Goal: Transaction & Acquisition: Purchase product/service

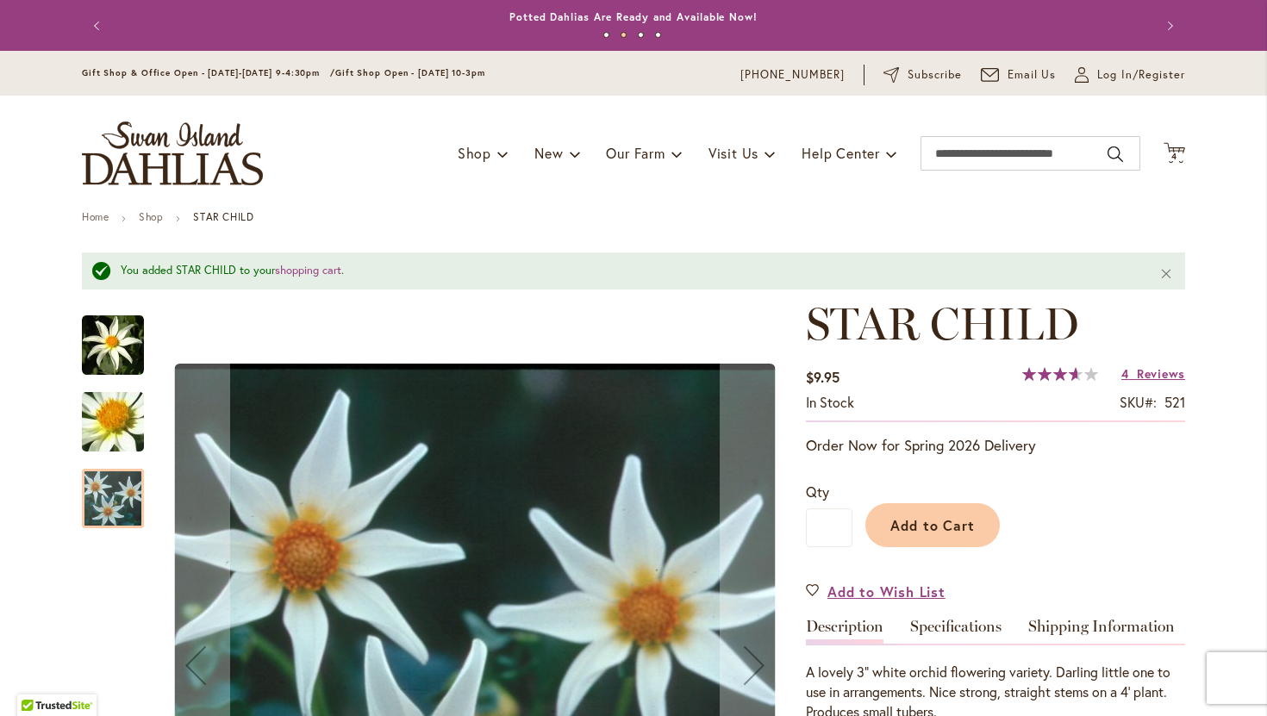
scroll to position [185, 0]
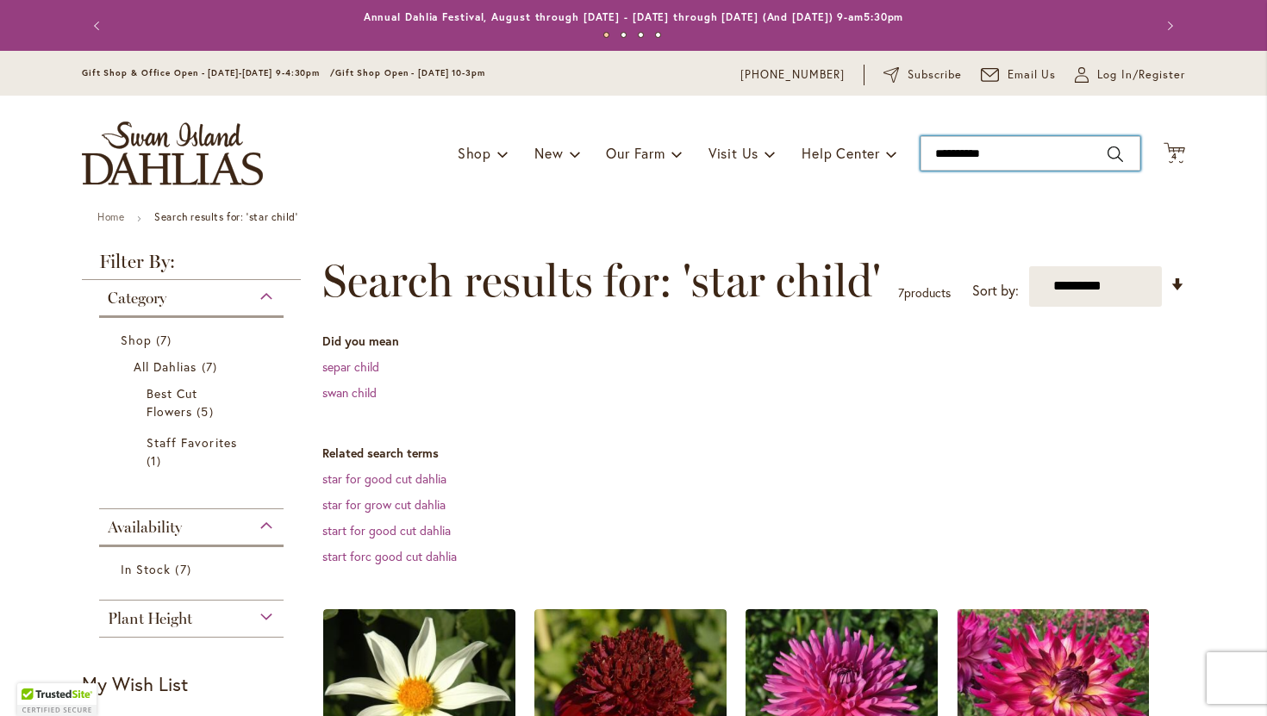
click at [996, 153] on input "**********" at bounding box center [1031, 153] width 220 height 34
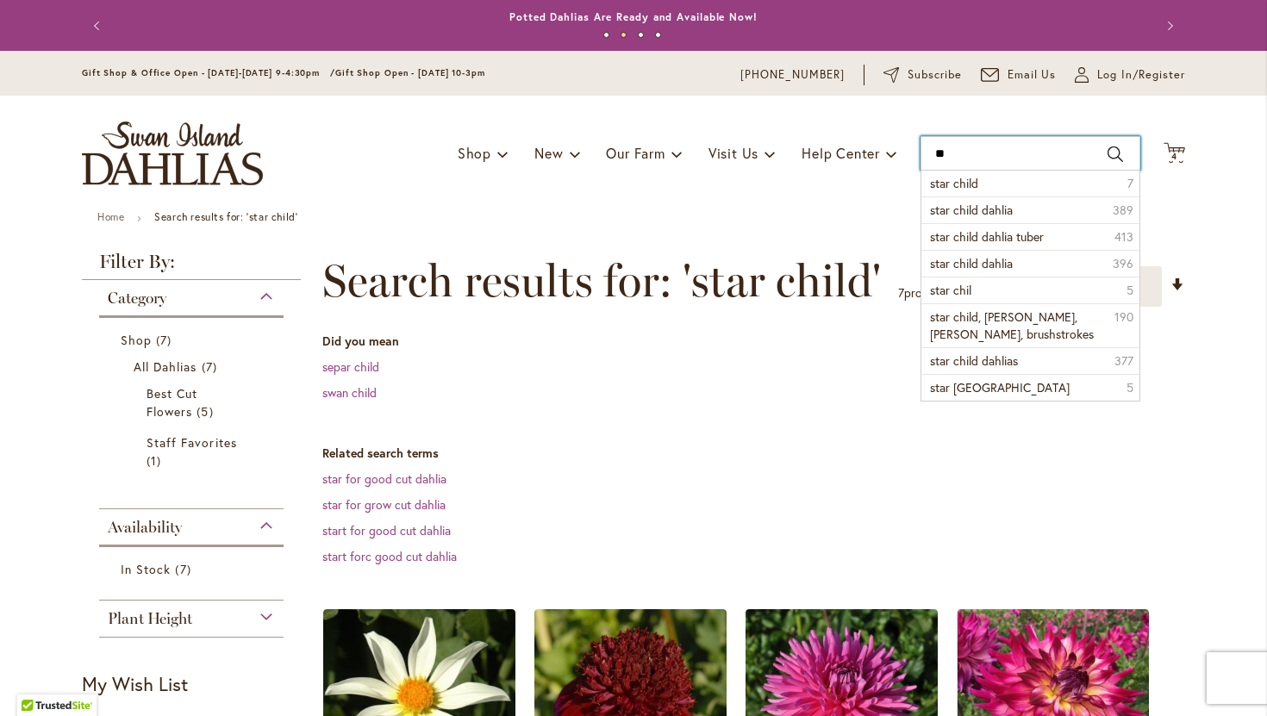
type input "*"
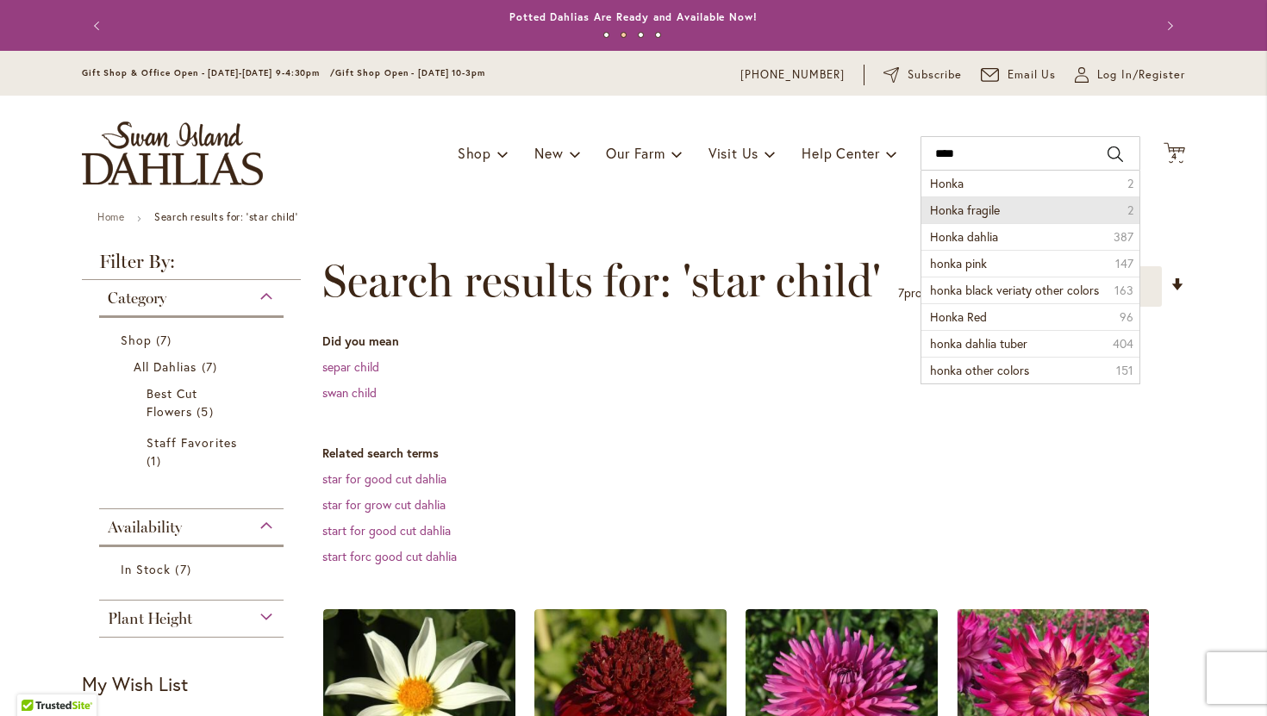
click at [1025, 208] on li "Honka fragile 2" at bounding box center [1031, 210] width 218 height 27
type input "**********"
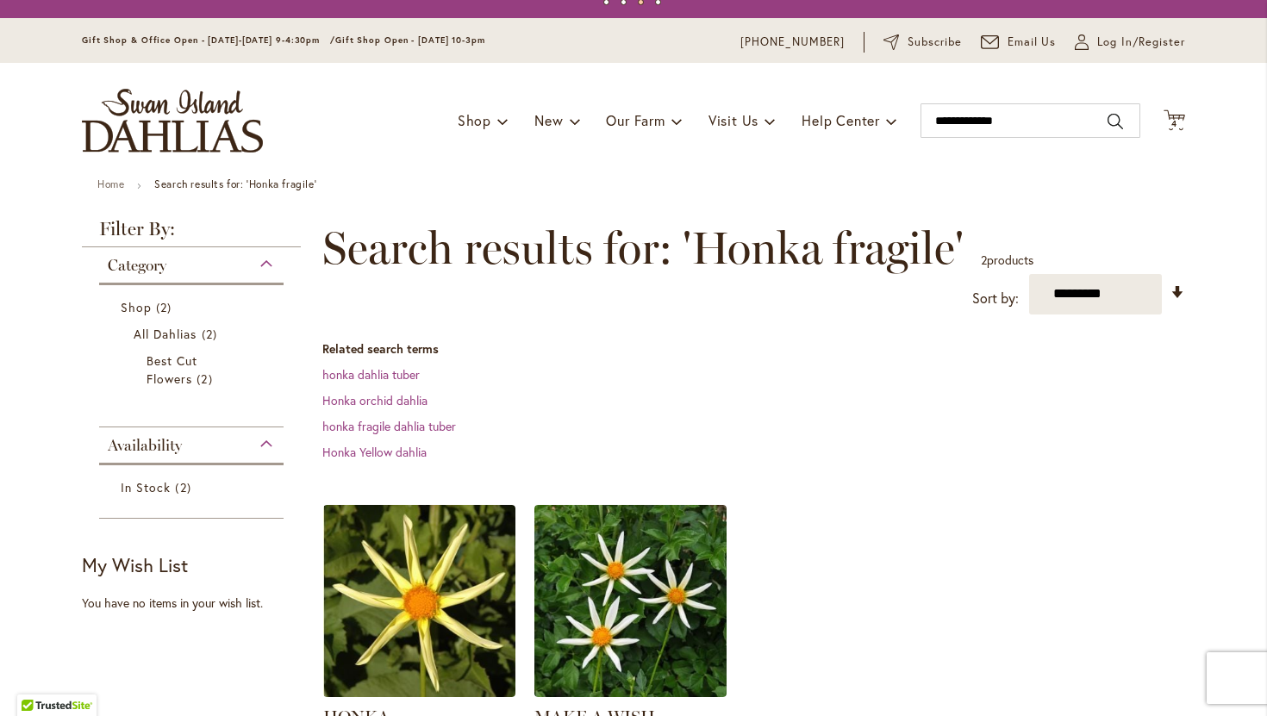
scroll to position [21, 0]
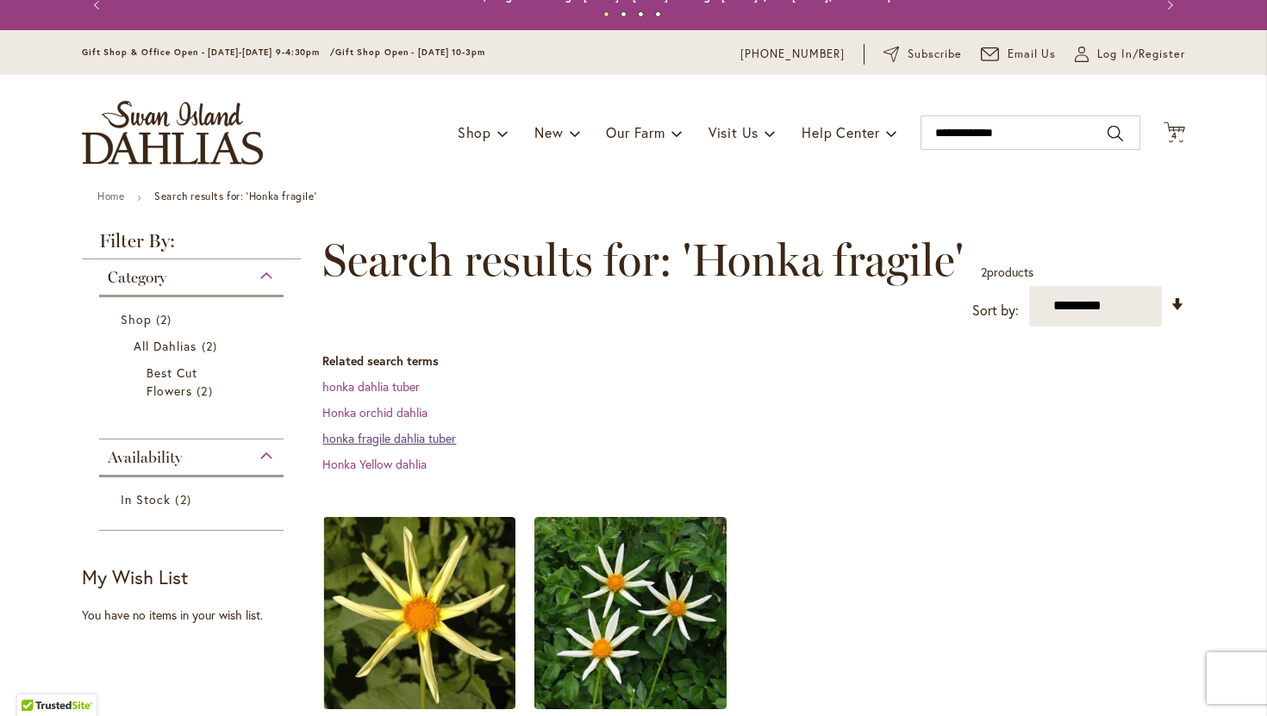
click at [407, 437] on link "honka fragile dahlia tuber" at bounding box center [389, 438] width 134 height 16
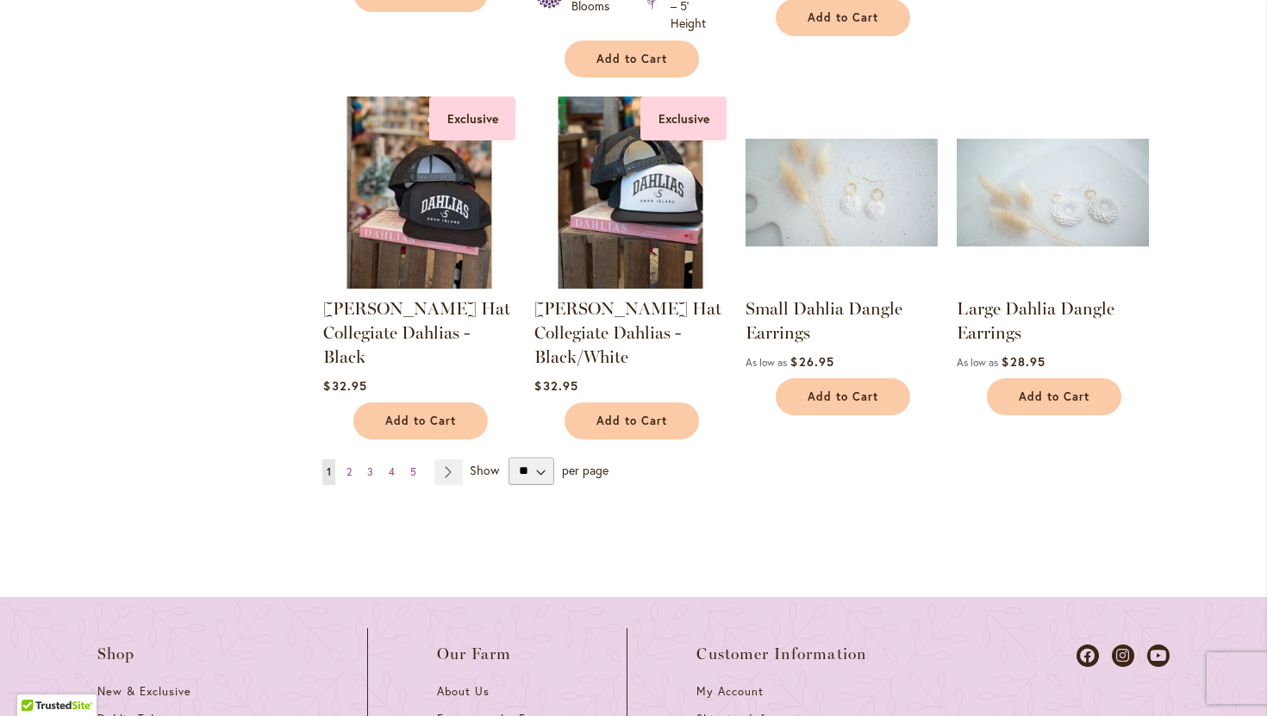
scroll to position [1611, 0]
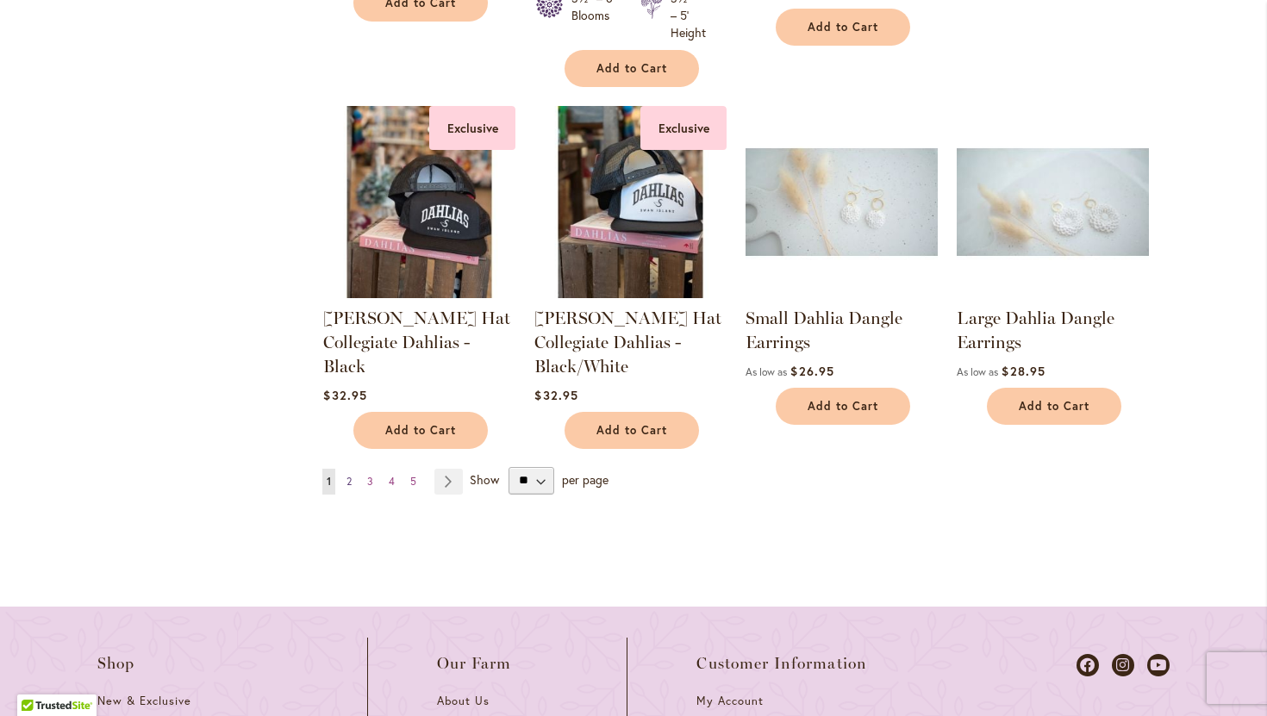
click at [345, 475] on link "Page 2" at bounding box center [349, 482] width 14 height 26
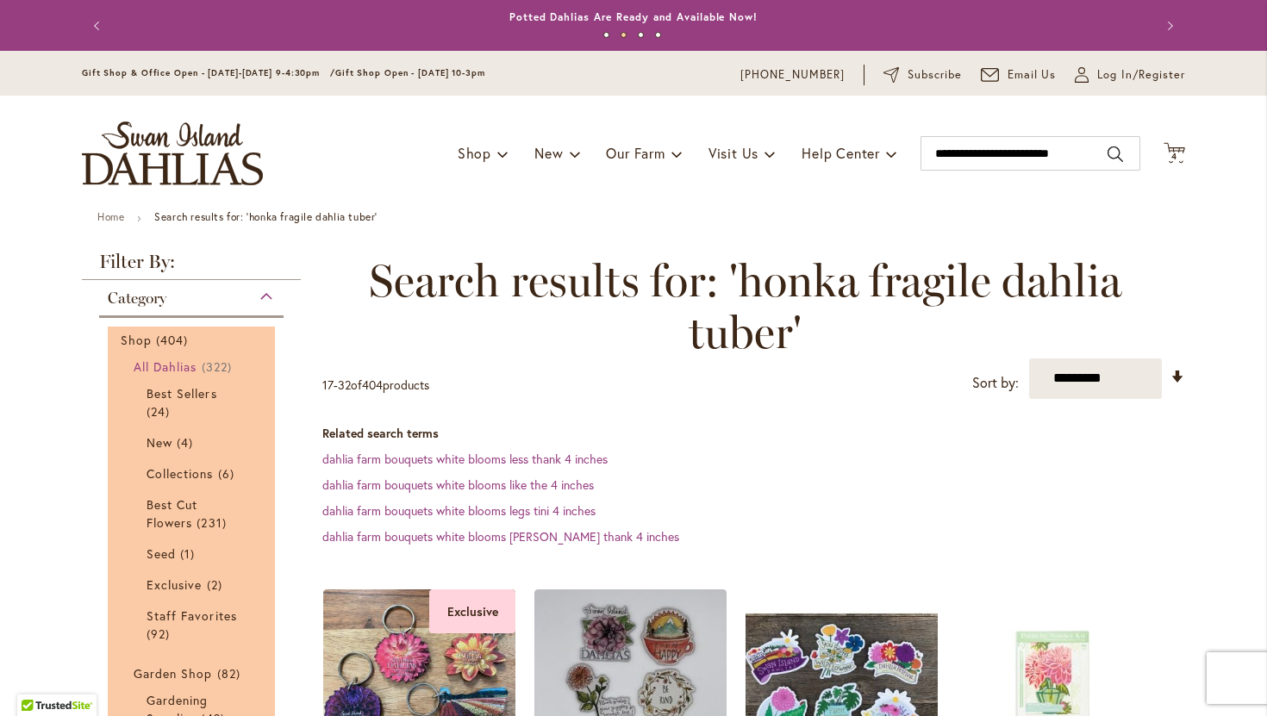
click at [194, 363] on span "All Dahlias" at bounding box center [166, 367] width 64 height 16
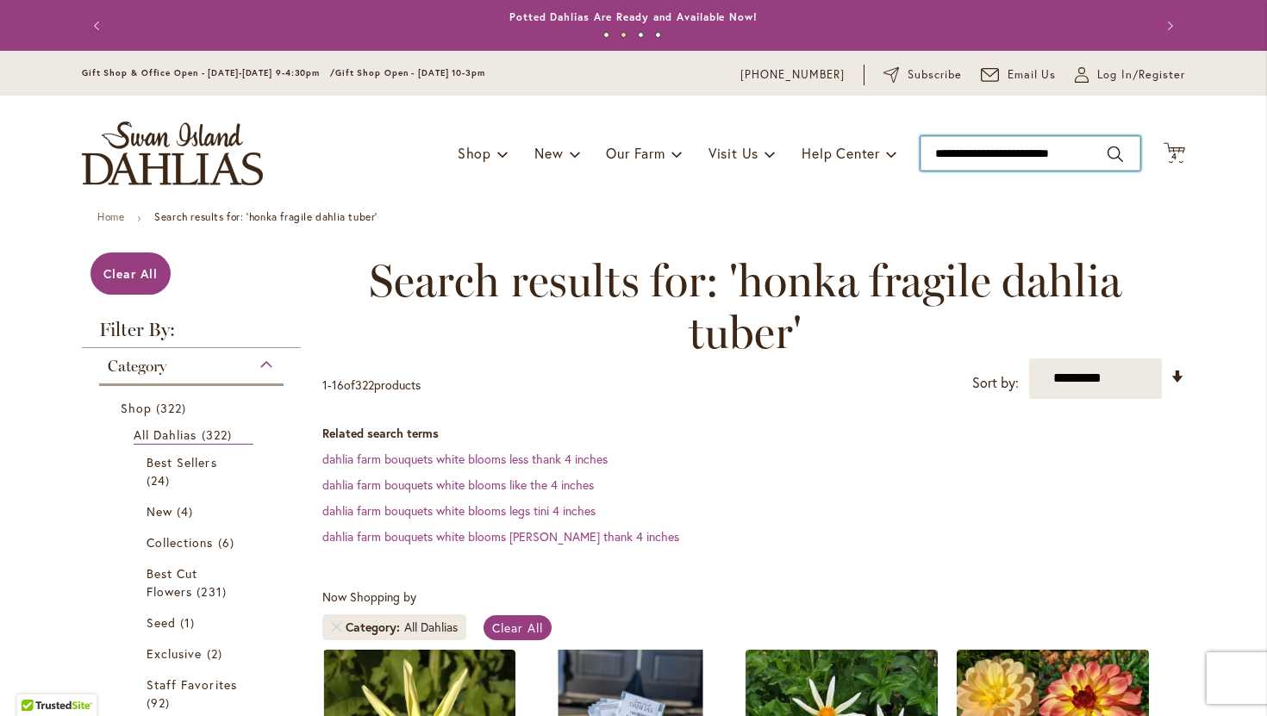
click at [1091, 152] on input "**********" at bounding box center [1031, 153] width 220 height 34
type input "*"
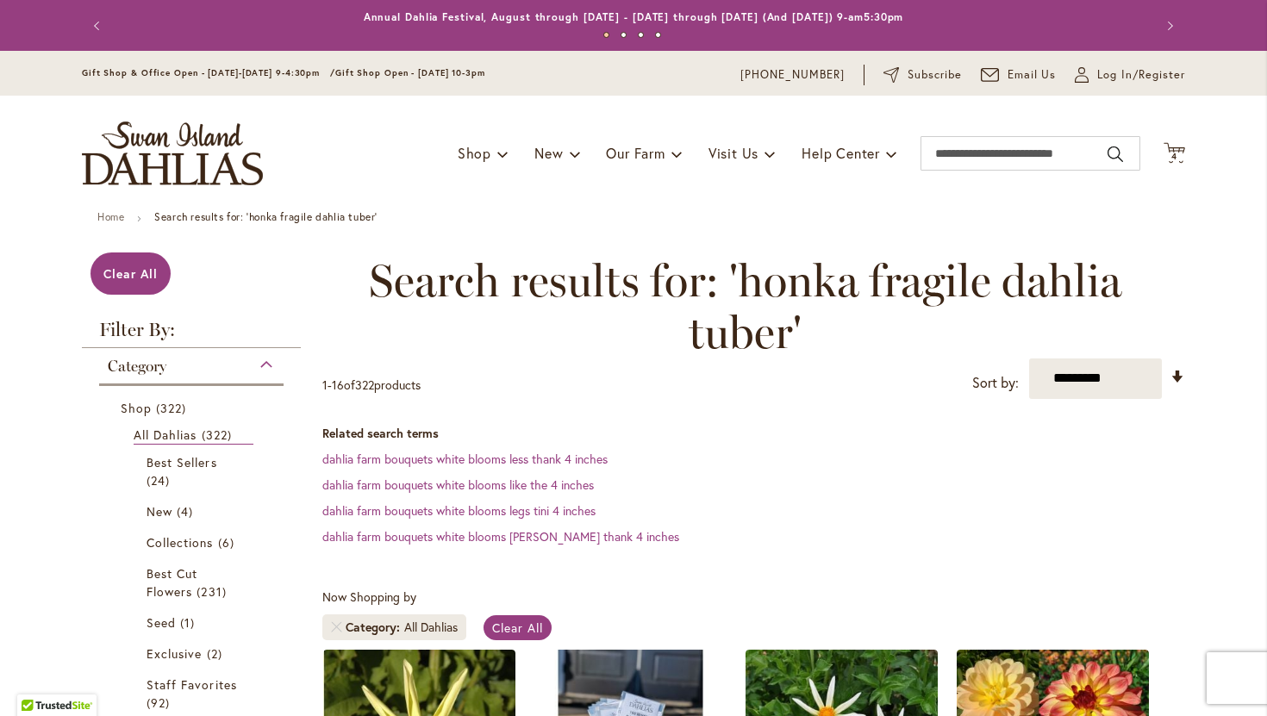
click at [1172, 166] on div "Toggle Nav Shop Dahlia Tubers Collections Fresh Cut Dahlias Gardening Supplies …" at bounding box center [634, 154] width 1138 height 116
click at [1173, 148] on icon at bounding box center [1175, 152] width 22 height 21
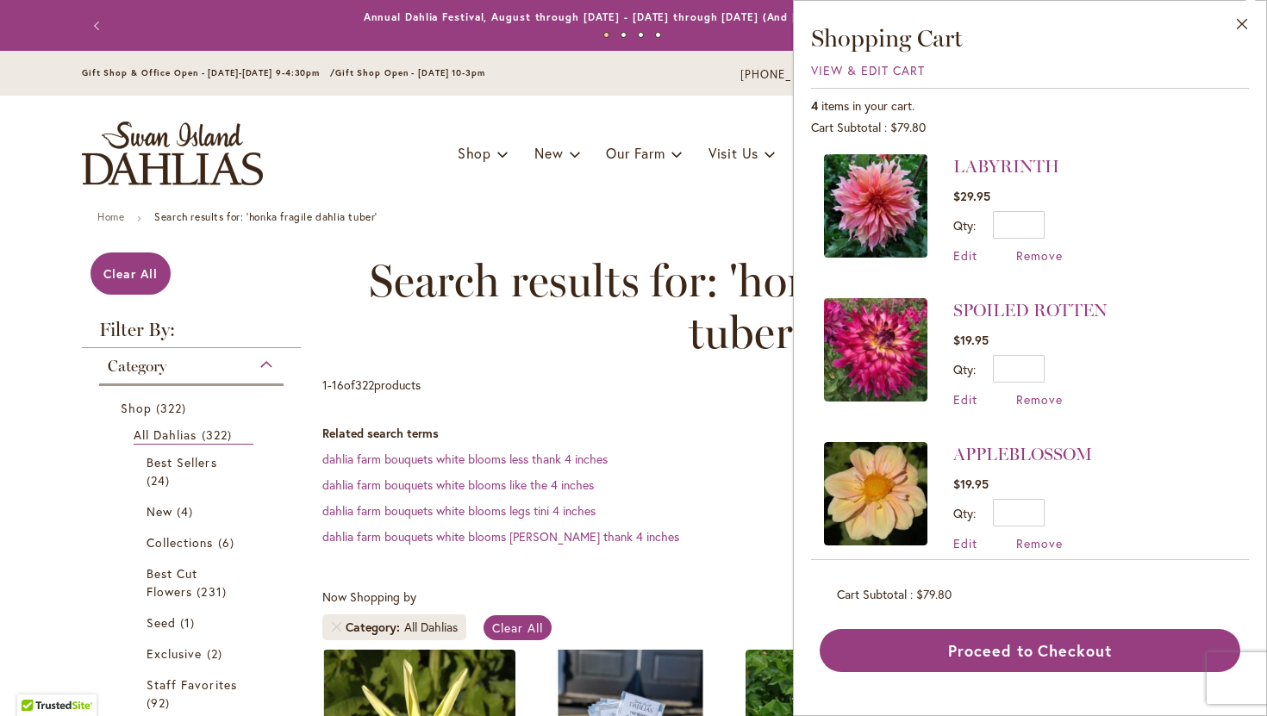
scroll to position [168, 0]
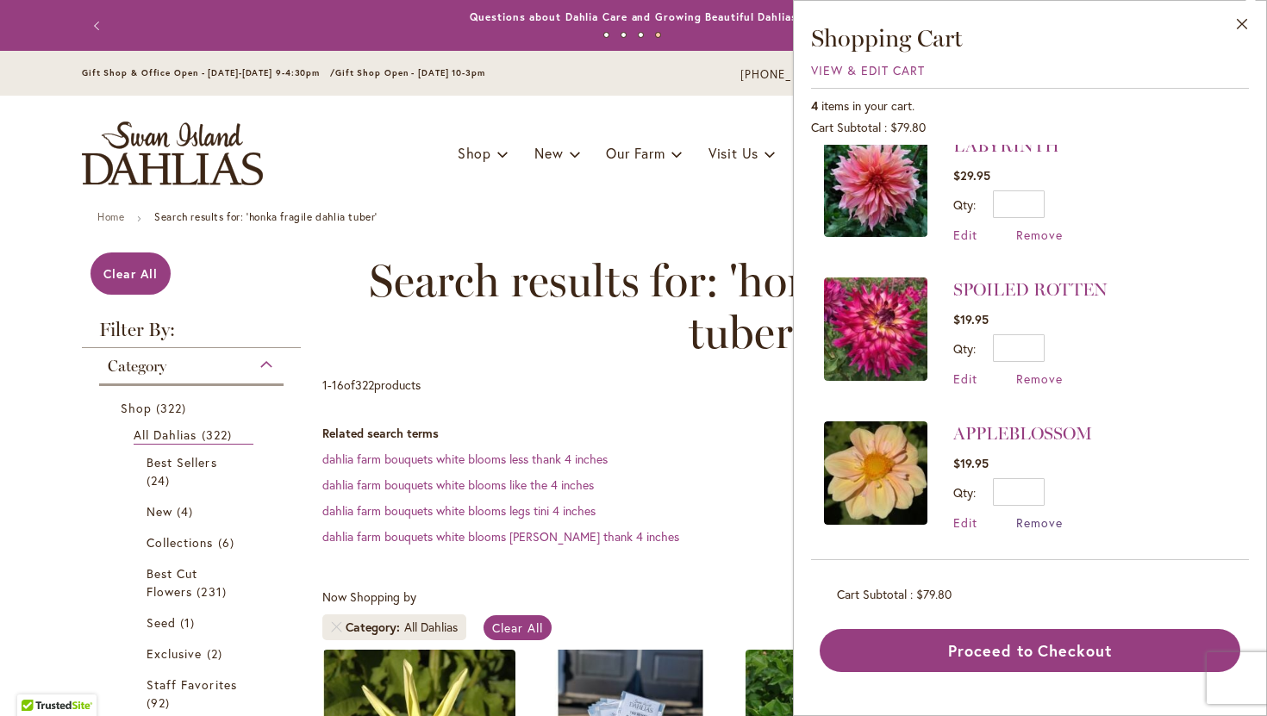
click at [1029, 518] on span "Remove" at bounding box center [1039, 523] width 47 height 16
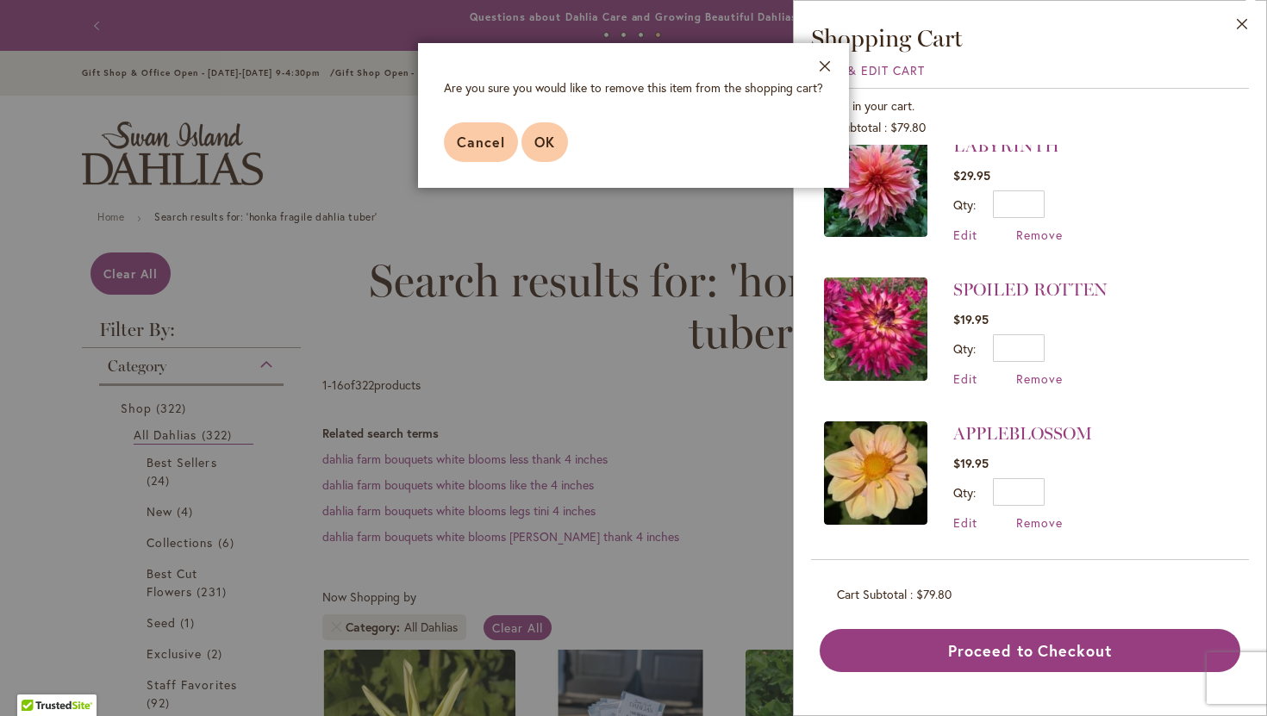
click at [554, 150] on button "OK" at bounding box center [545, 142] width 47 height 40
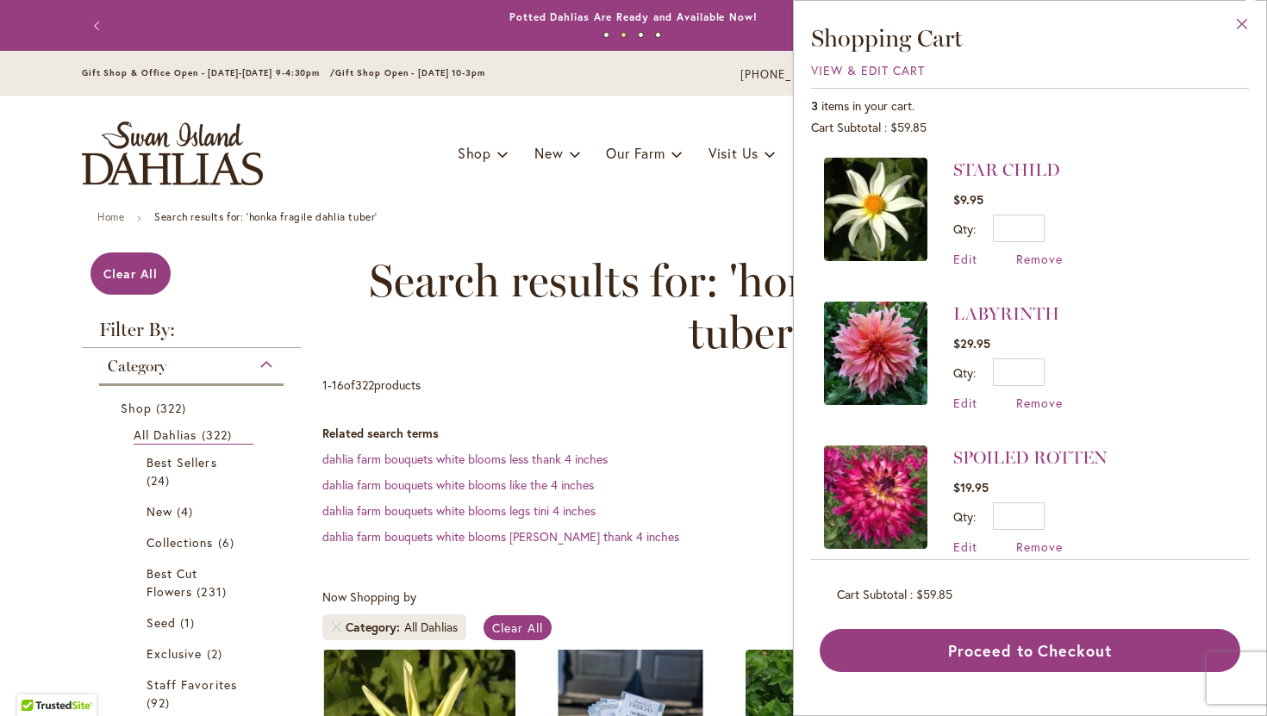
click at [1244, 19] on button "Close" at bounding box center [1242, 28] width 47 height 54
